Goal: Information Seeking & Learning: Learn about a topic

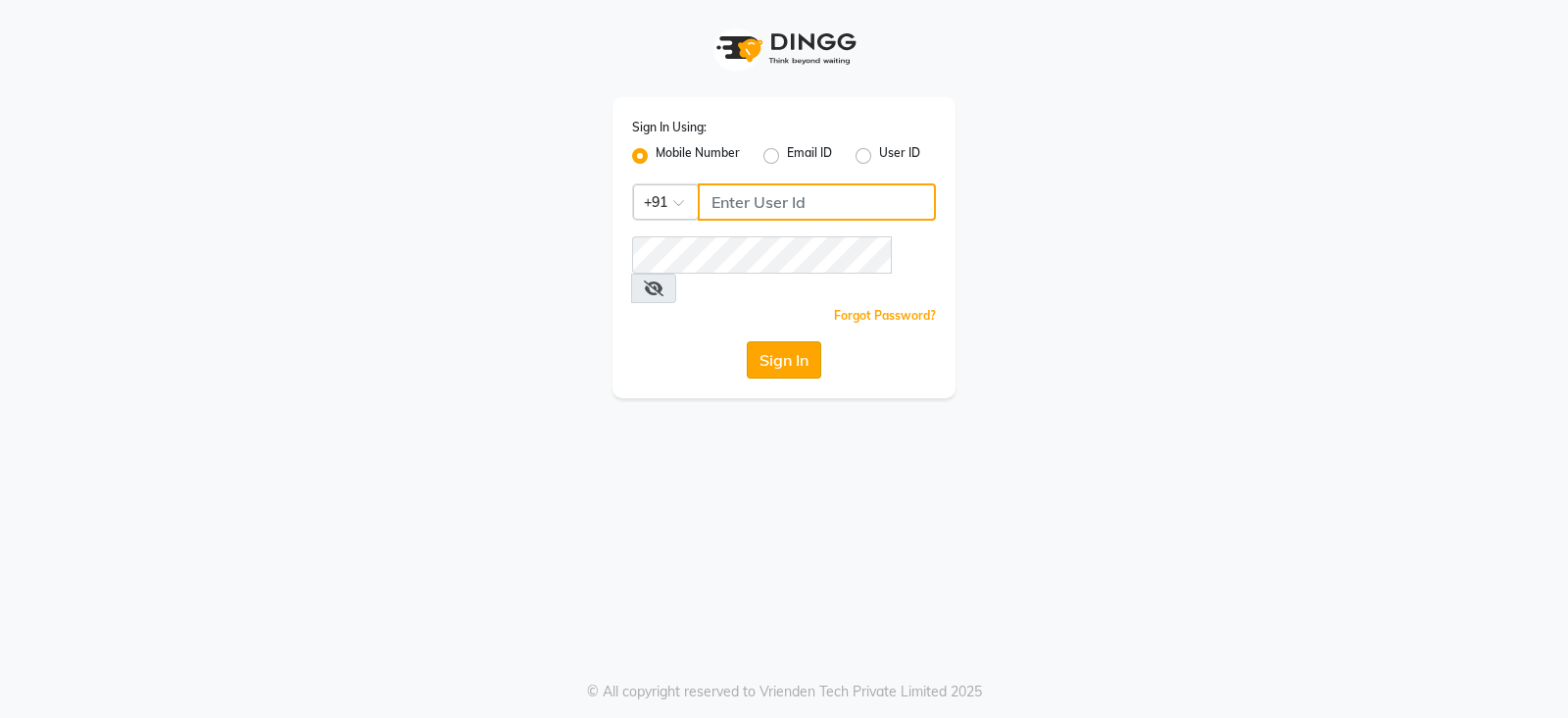
type input "9949413104"
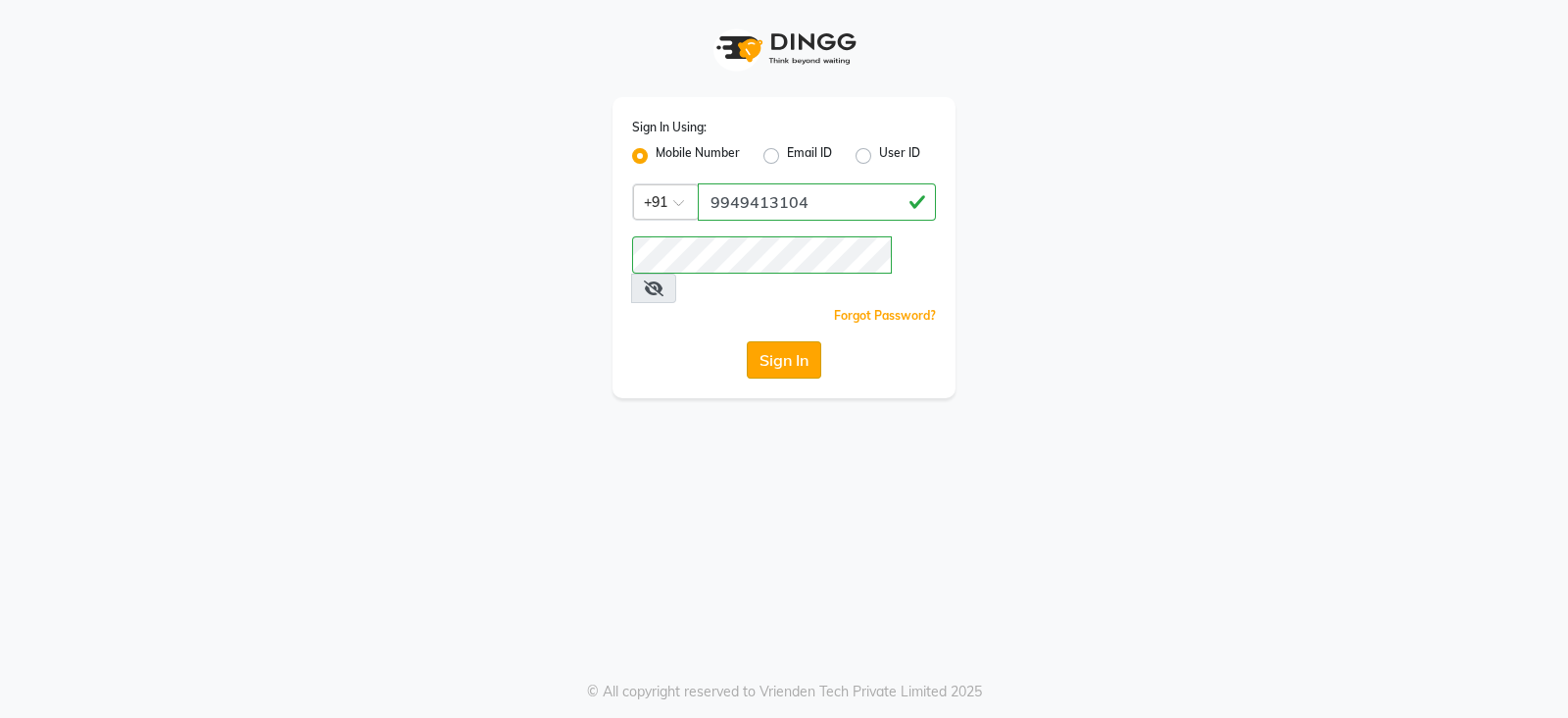
click at [796, 344] on button "Sign In" at bounding box center [783, 360] width 74 height 38
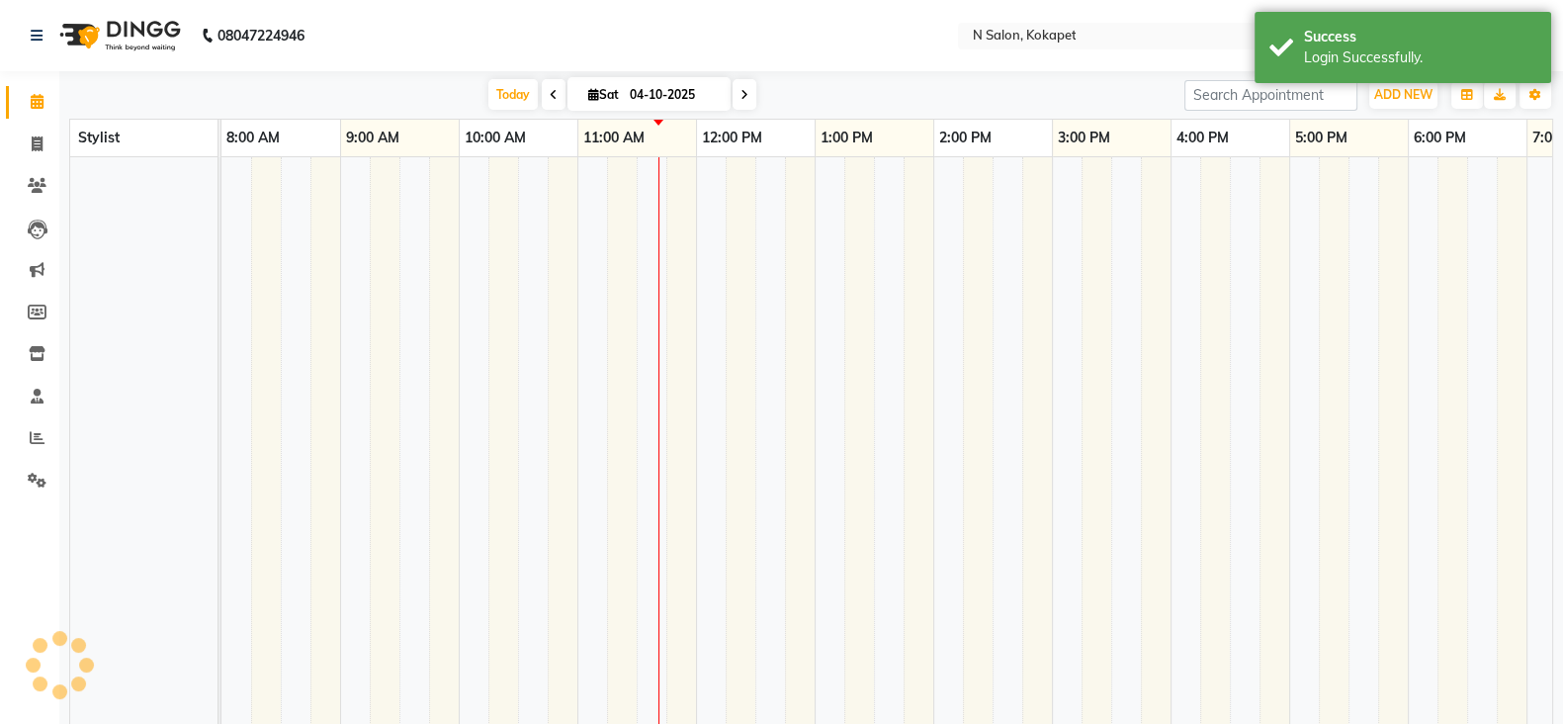
select select "en"
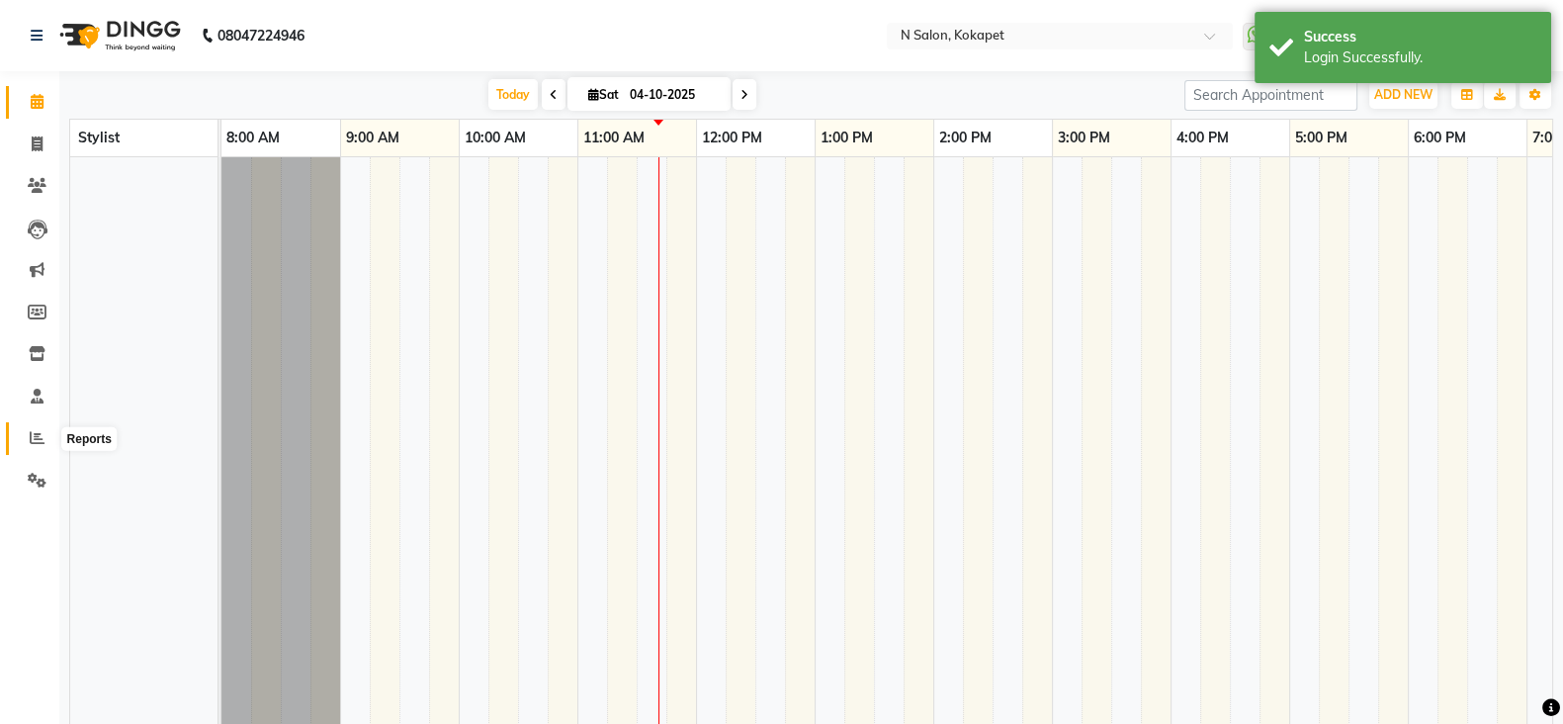
click at [36, 436] on icon at bounding box center [37, 437] width 15 height 15
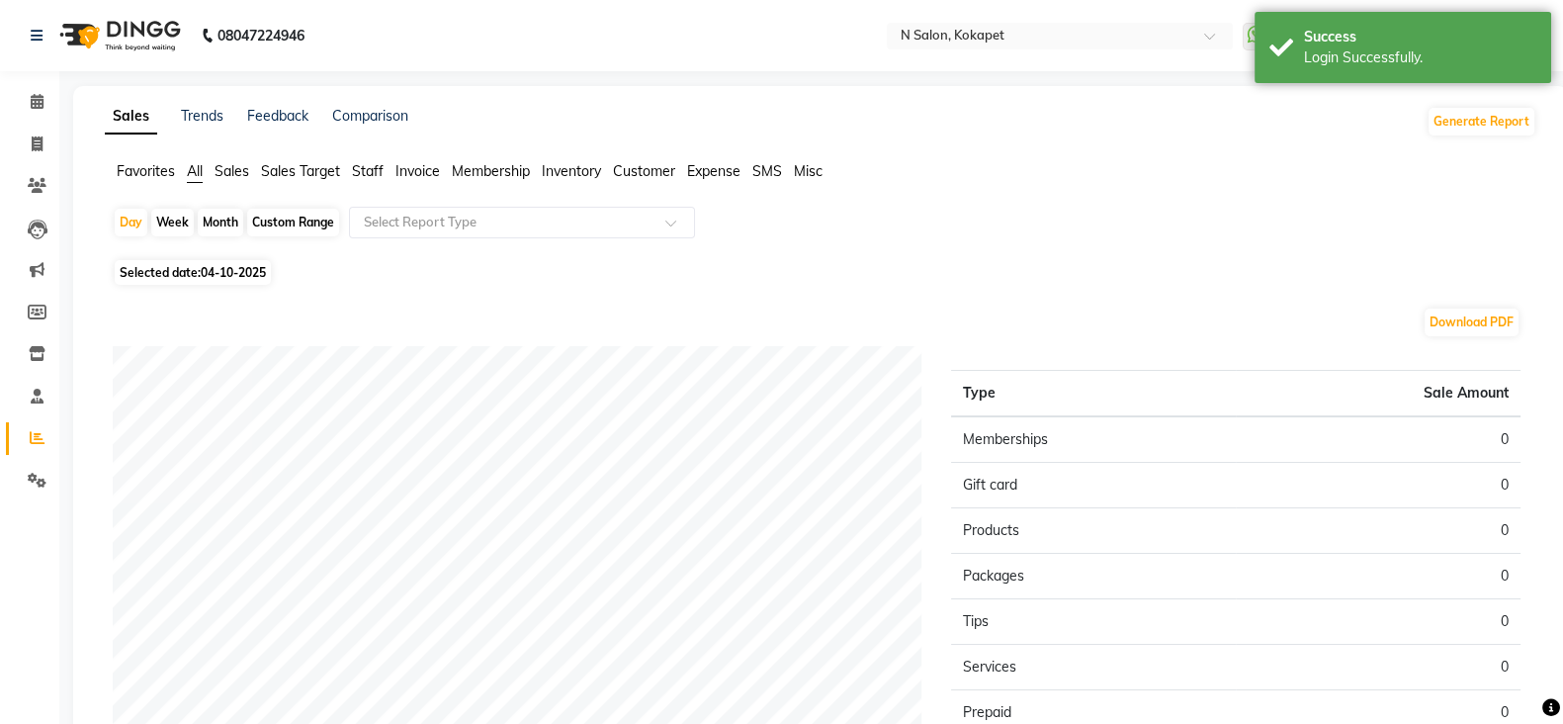
click at [370, 168] on span "Staff" at bounding box center [368, 171] width 32 height 18
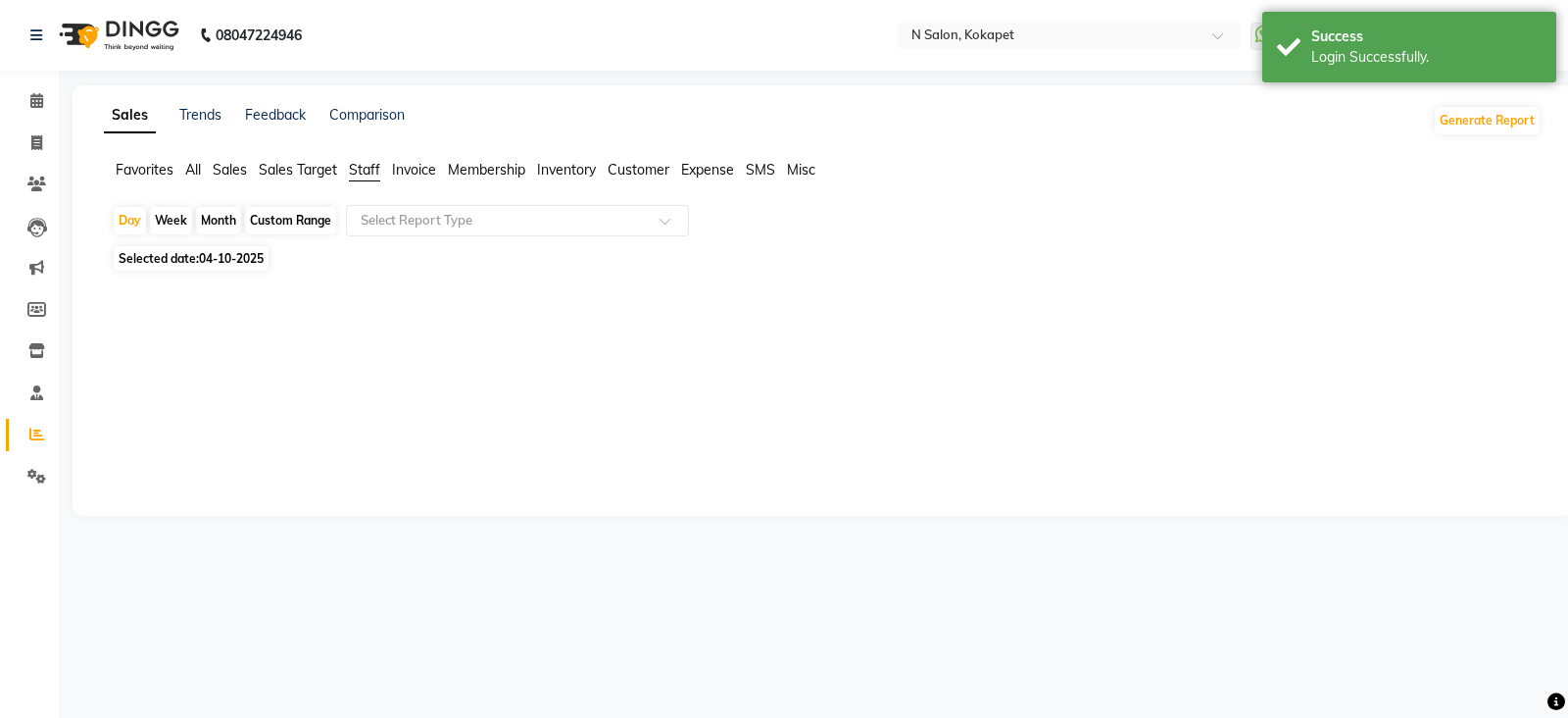
click at [168, 222] on div "Week" at bounding box center [170, 221] width 43 height 28
select select "10"
select select "2025"
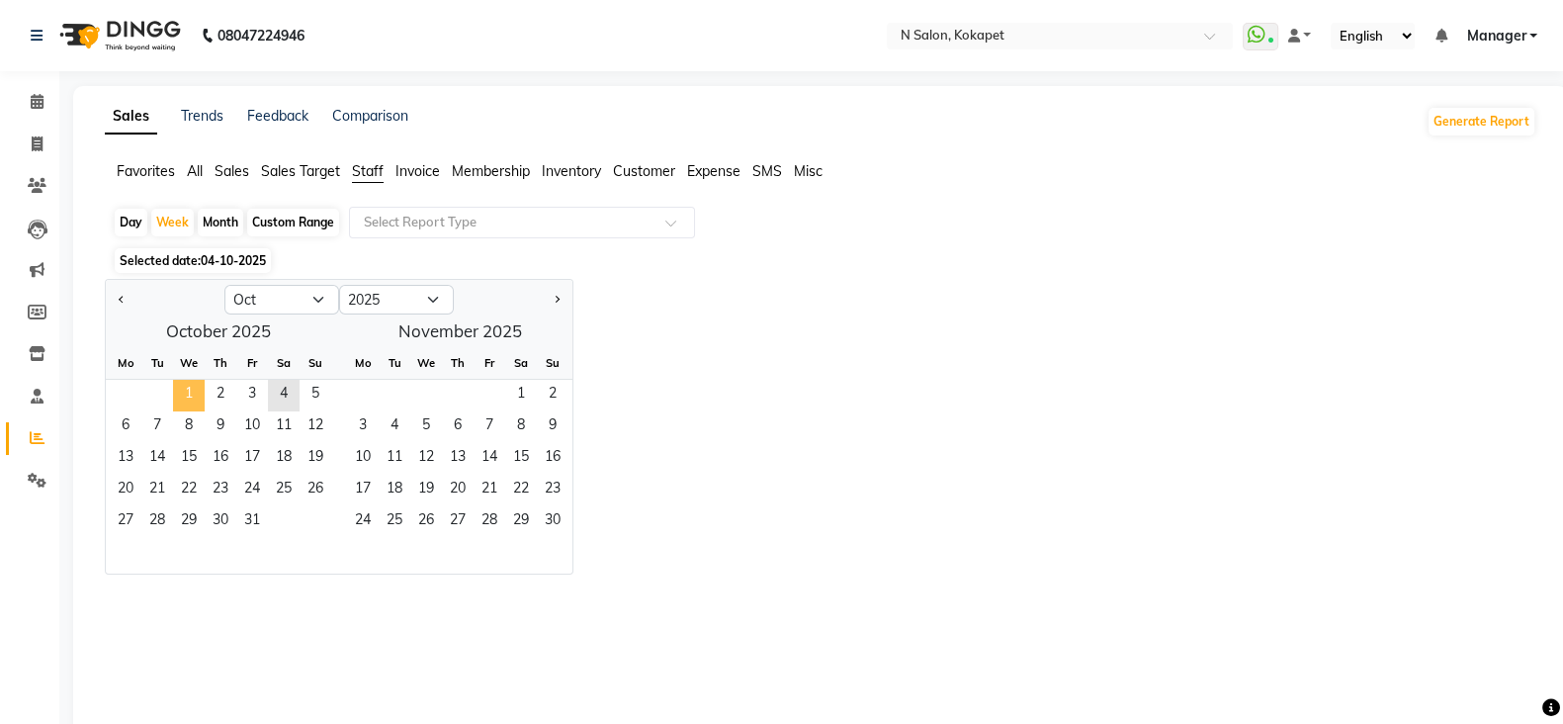
click at [187, 388] on span "1" at bounding box center [189, 396] width 32 height 32
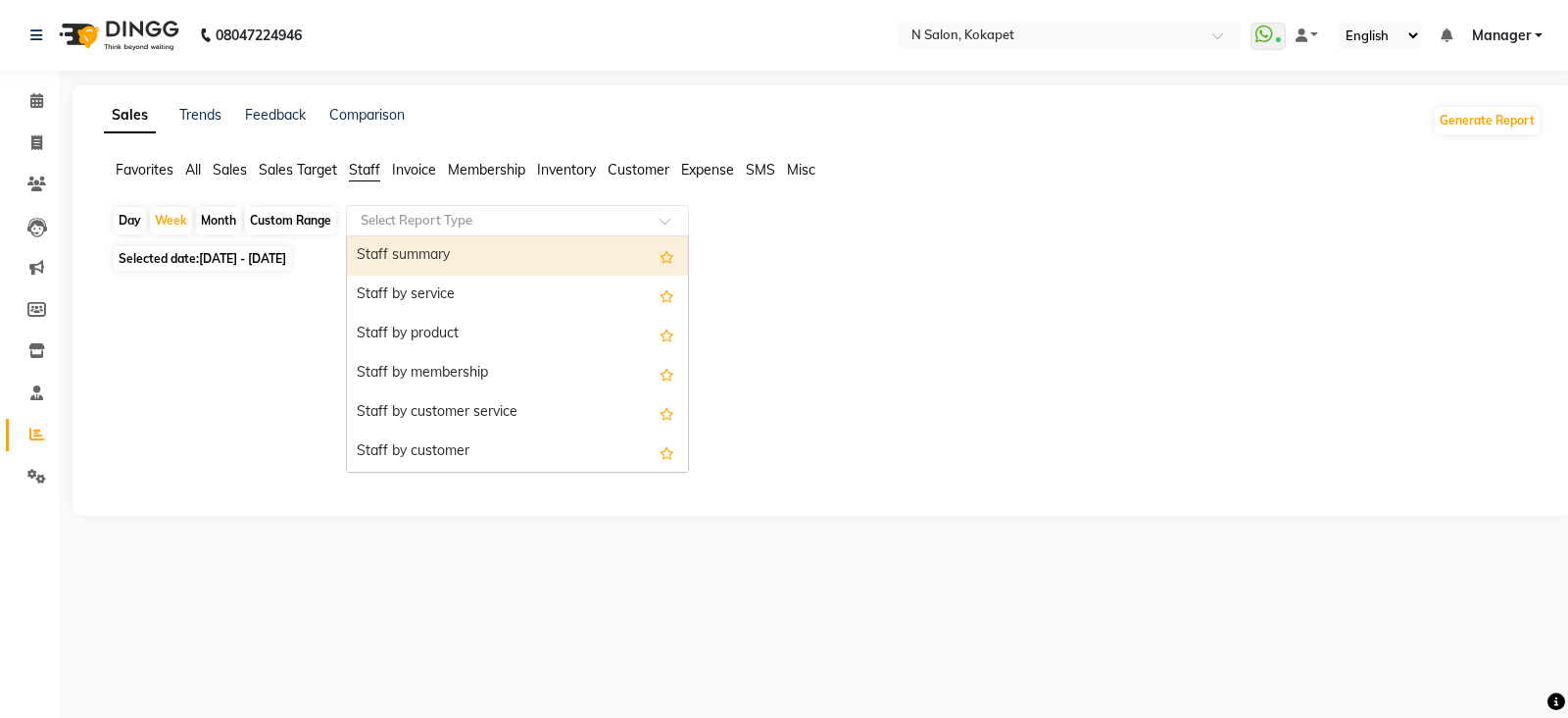
click at [428, 217] on input "text" at bounding box center [498, 221] width 282 height 20
click at [460, 265] on div "Staff summary" at bounding box center [517, 256] width 341 height 40
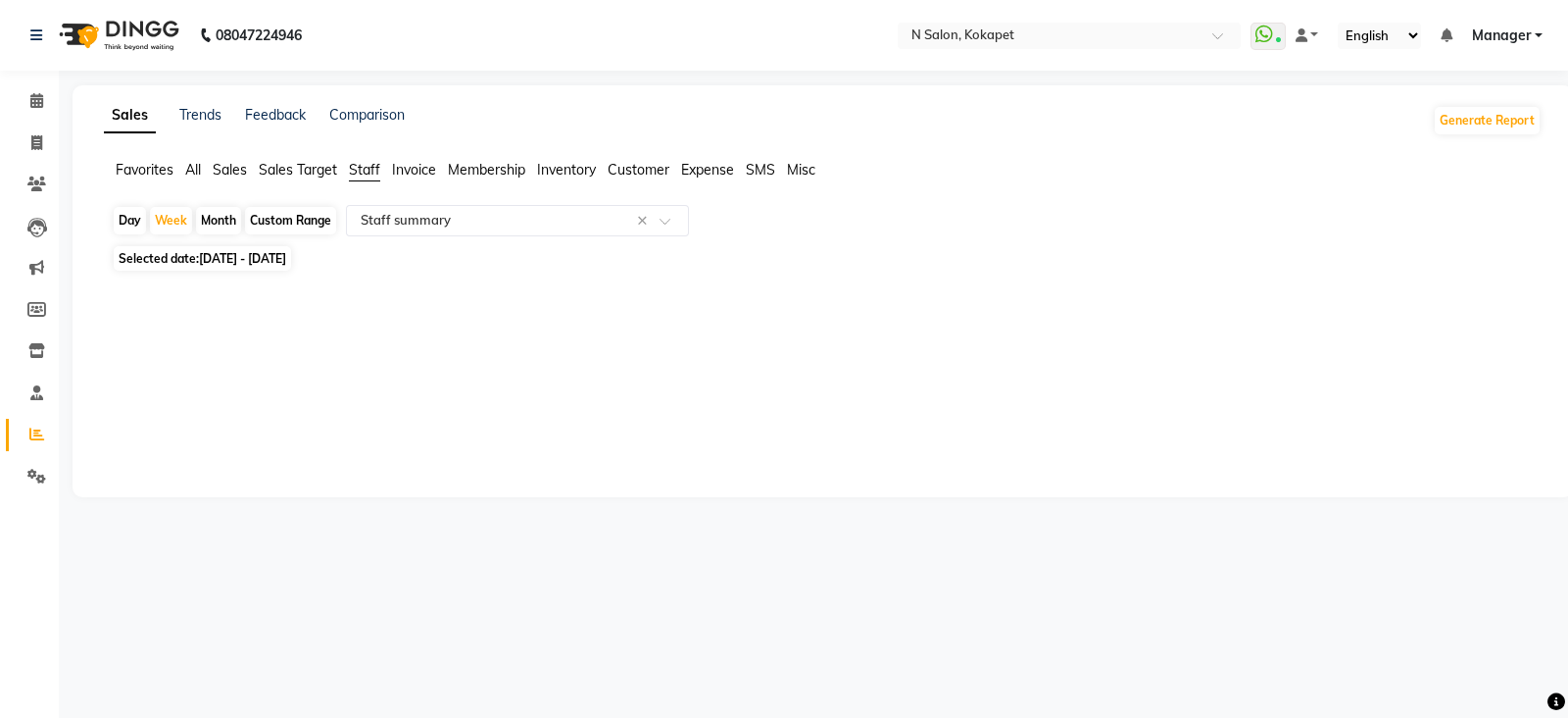
click at [1550, 694] on icon at bounding box center [1556, 702] width 18 height 18
click at [45, 90] on span at bounding box center [37, 101] width 35 height 23
